Goal: Information Seeking & Learning: Learn about a topic

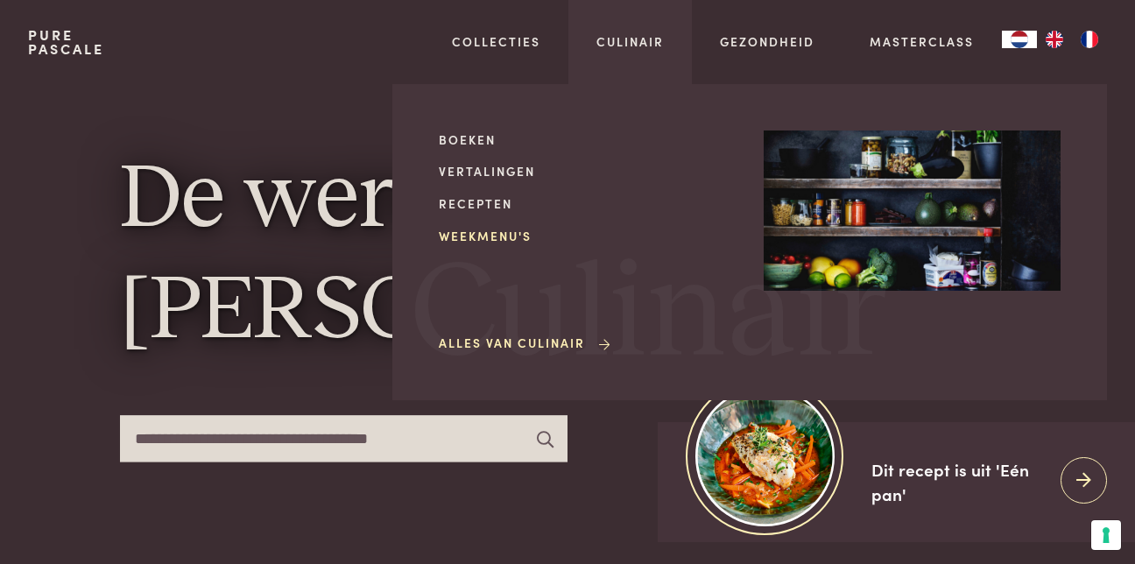
click at [492, 235] on link "Weekmenu's" at bounding box center [587, 236] width 297 height 18
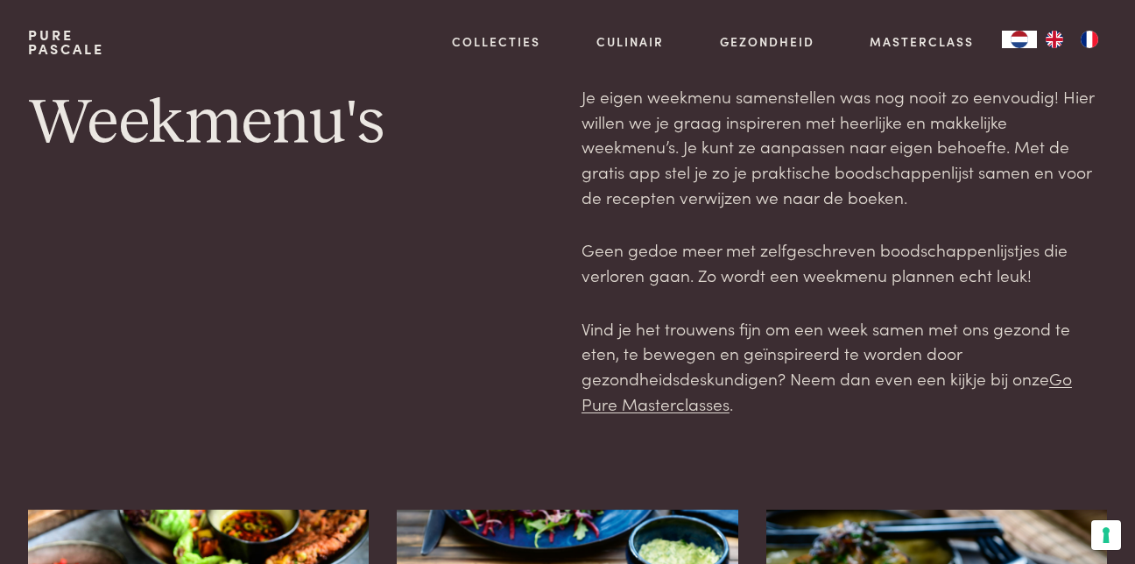
scroll to position [493, 0]
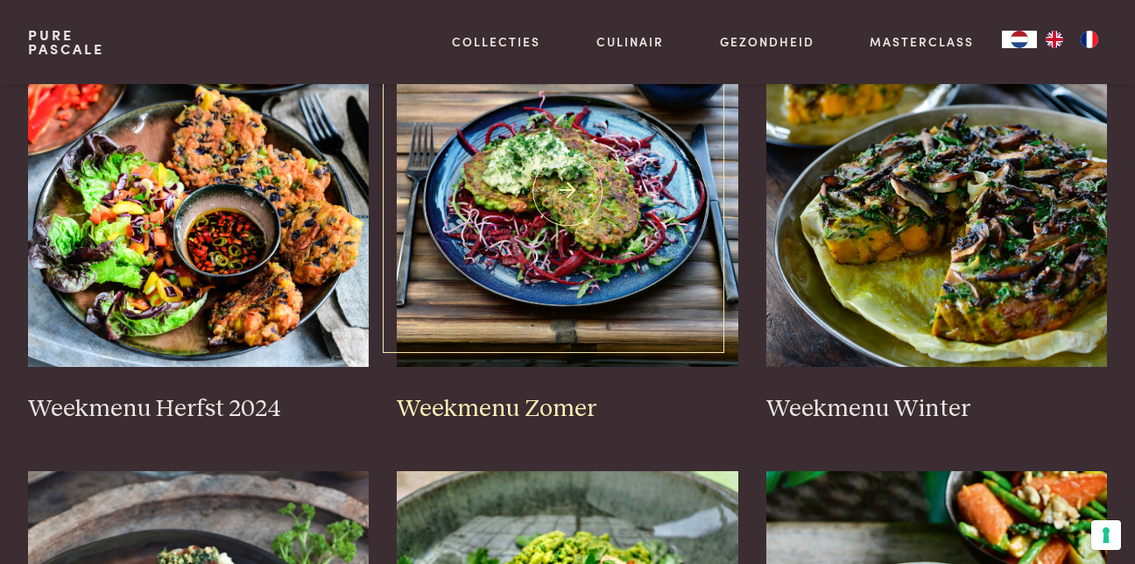
click at [637, 212] on img at bounding box center [567, 192] width 341 height 350
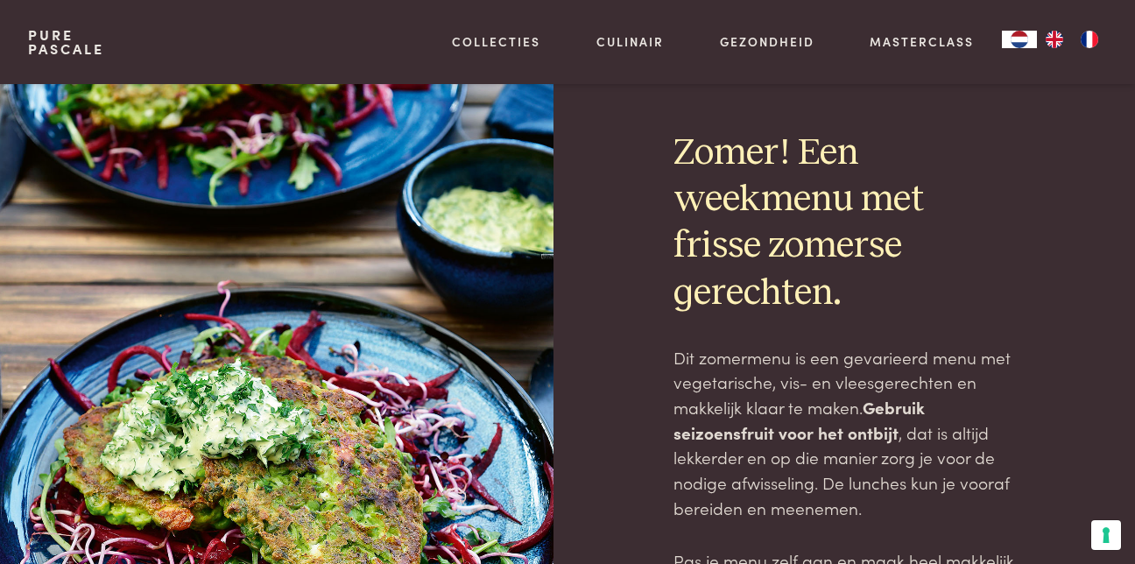
scroll to position [493, 0]
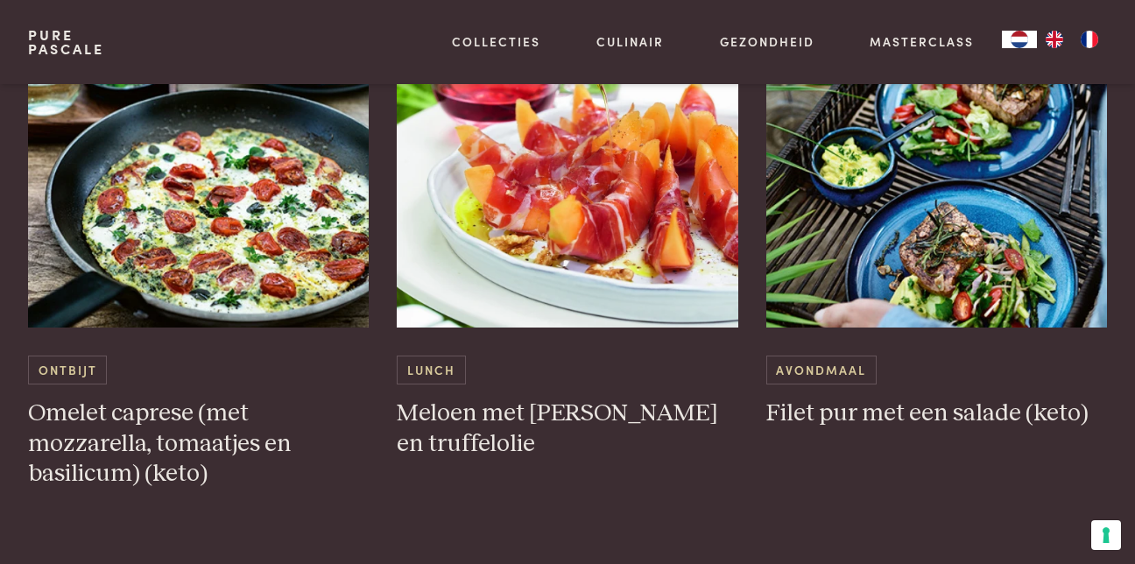
scroll to position [4712, 0]
